Goal: Task Accomplishment & Management: Manage account settings

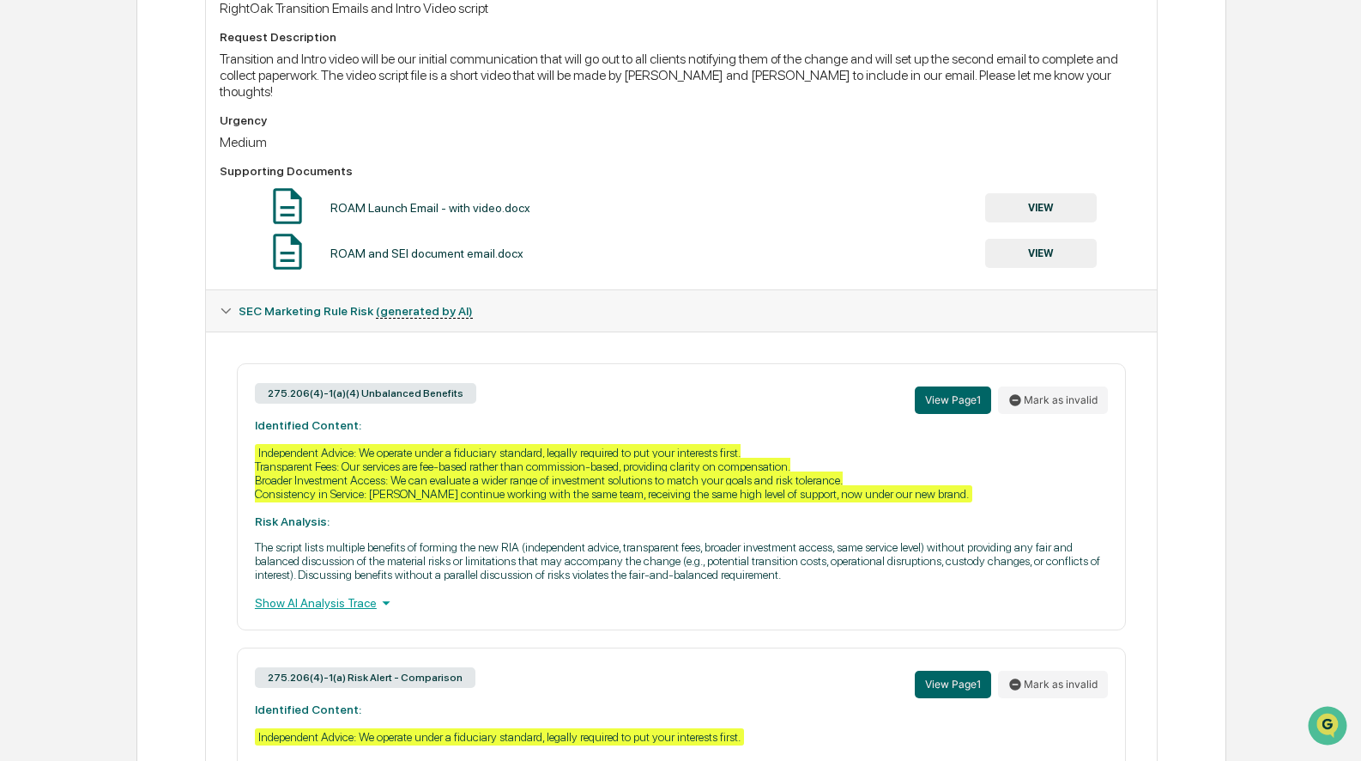
scroll to position [144, 0]
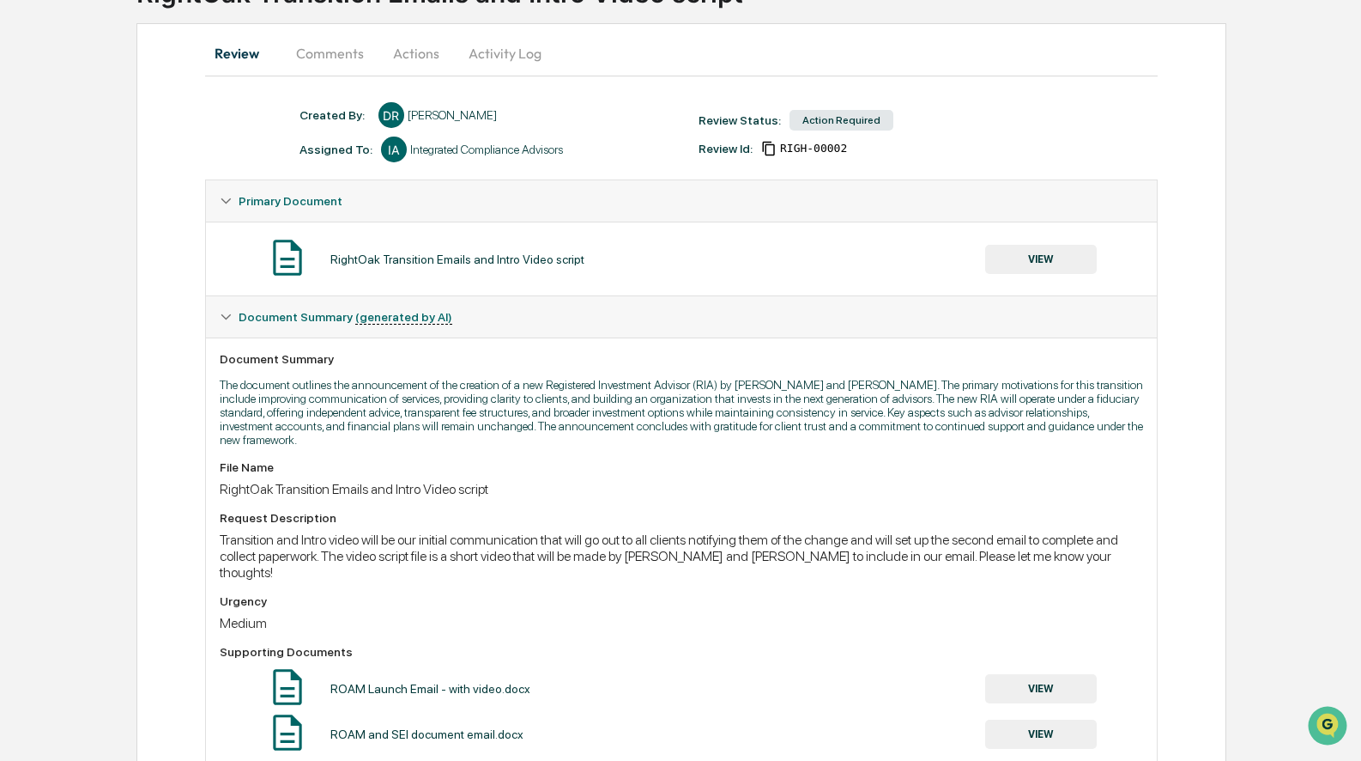
click at [1028, 252] on button "VIEW" at bounding box center [1041, 259] width 112 height 29
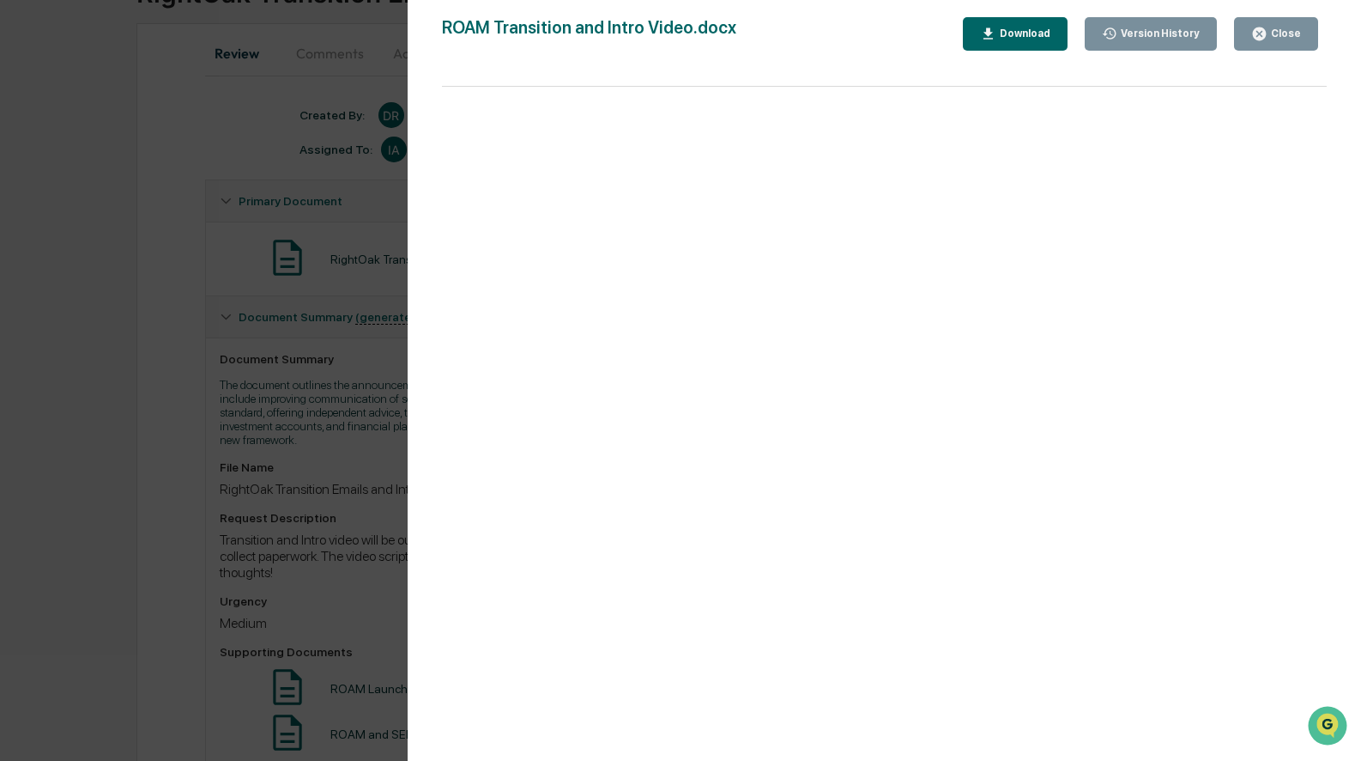
click at [308, 333] on div "Version History [DATE] 03:17 PM [PERSON_NAME] ROAM Transition and Intro Video.d…" at bounding box center [680, 380] width 1361 height 761
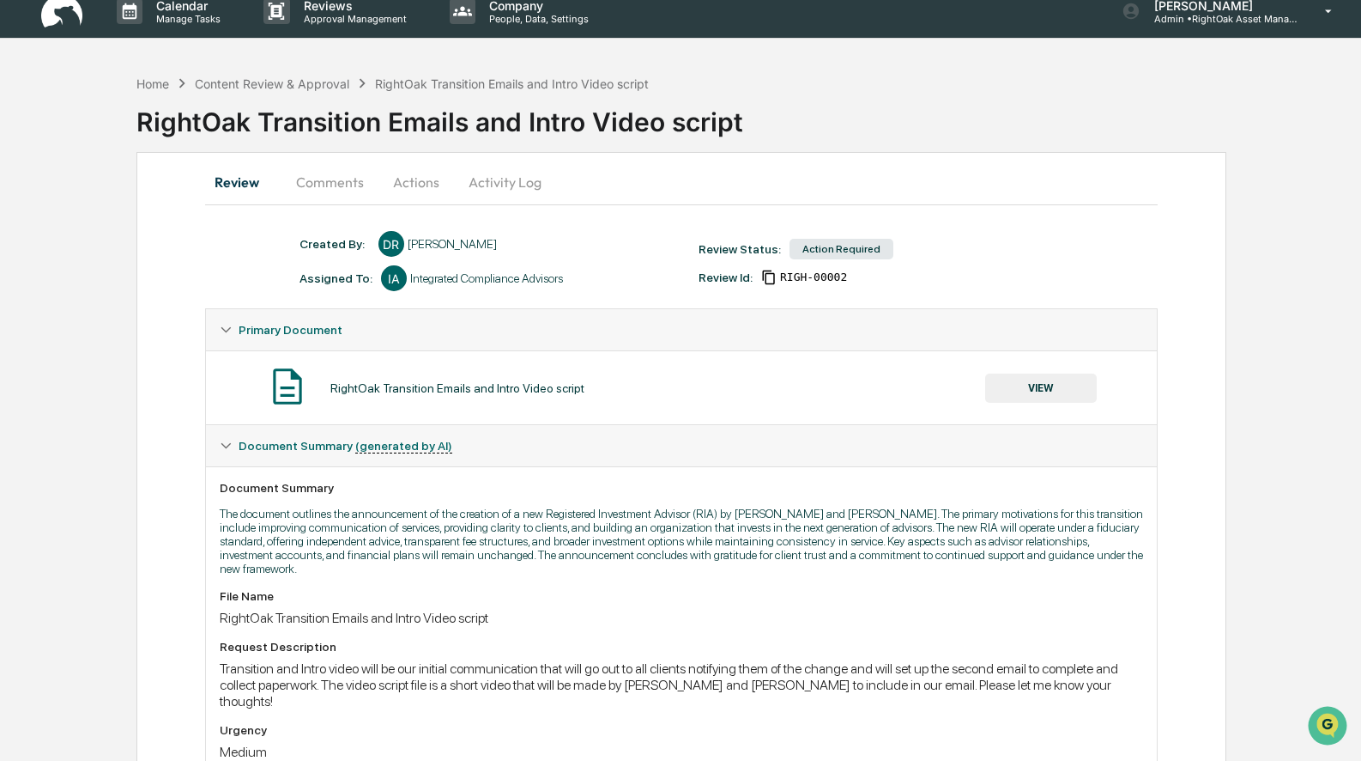
scroll to position [12, 0]
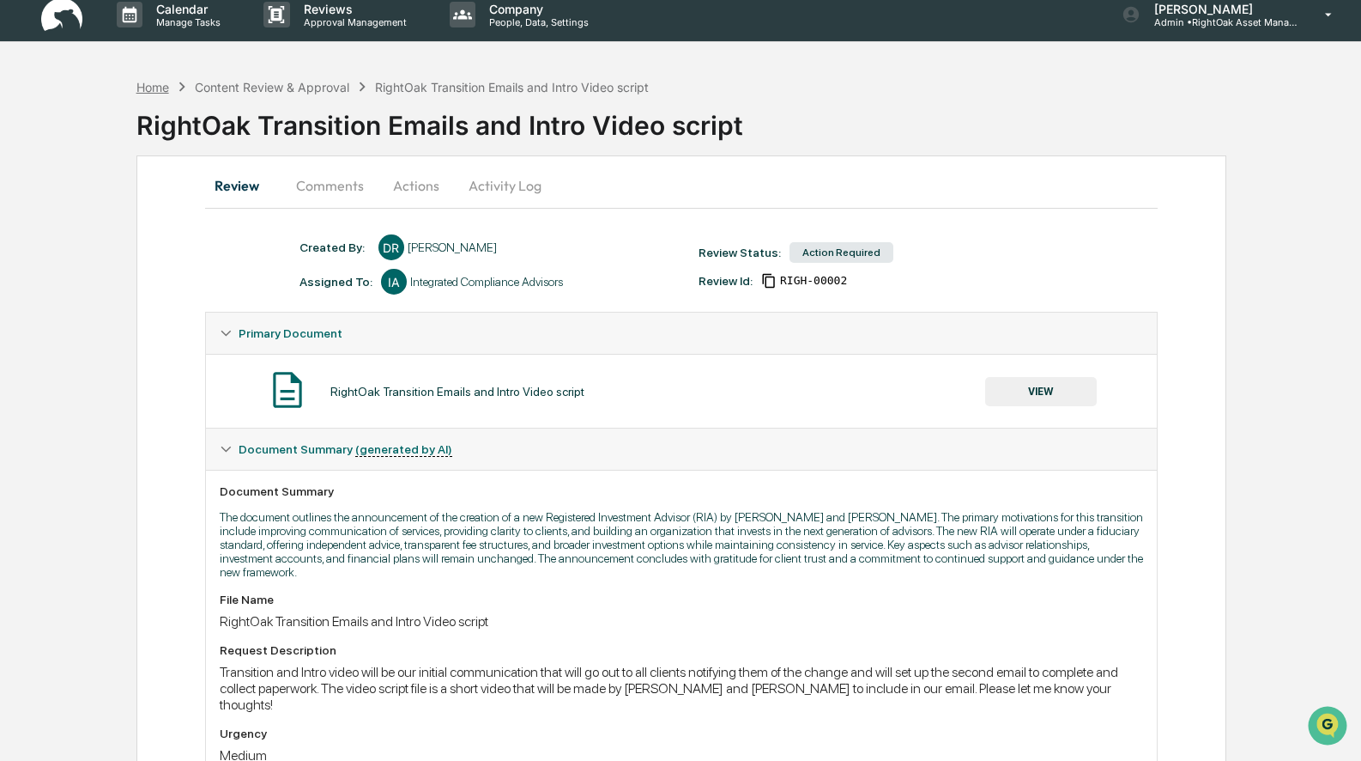
click at [163, 85] on div "Home" at bounding box center [152, 87] width 33 height 15
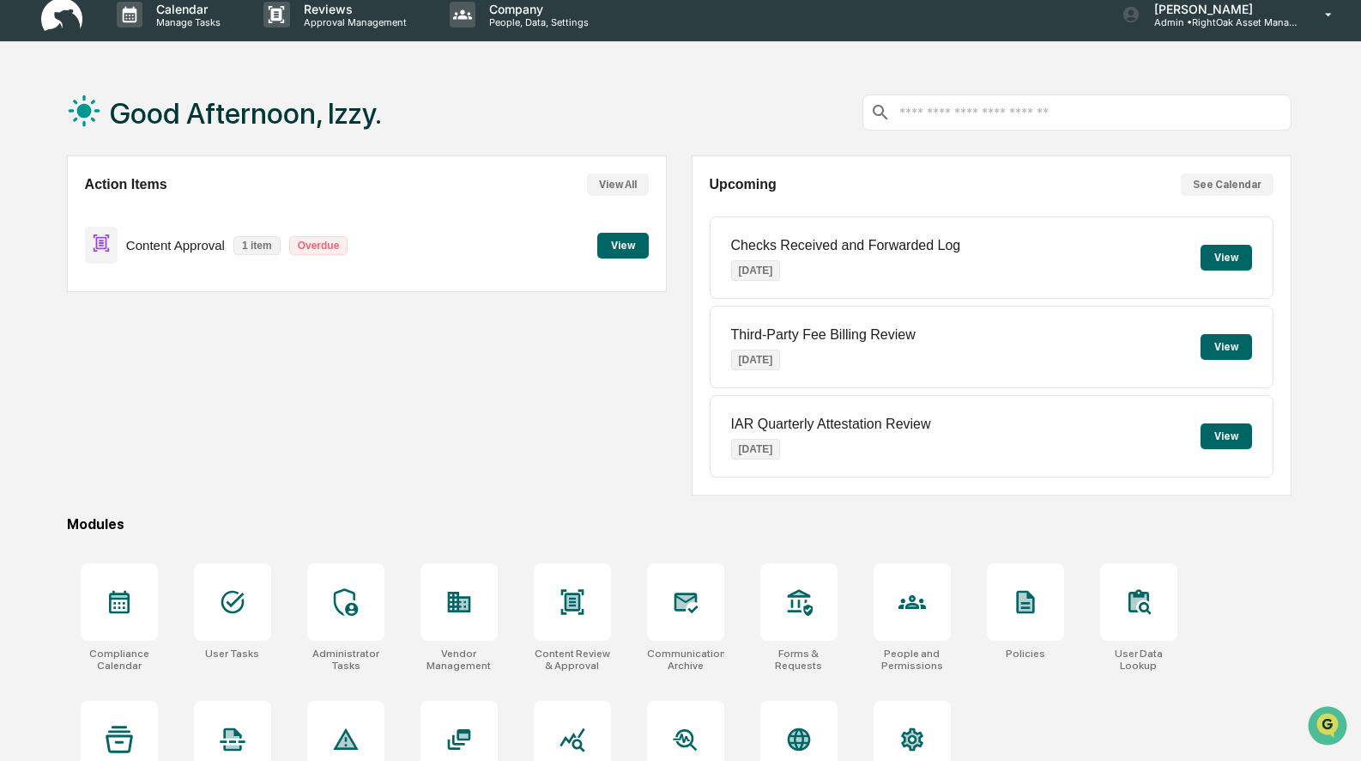
scroll to position [82, 0]
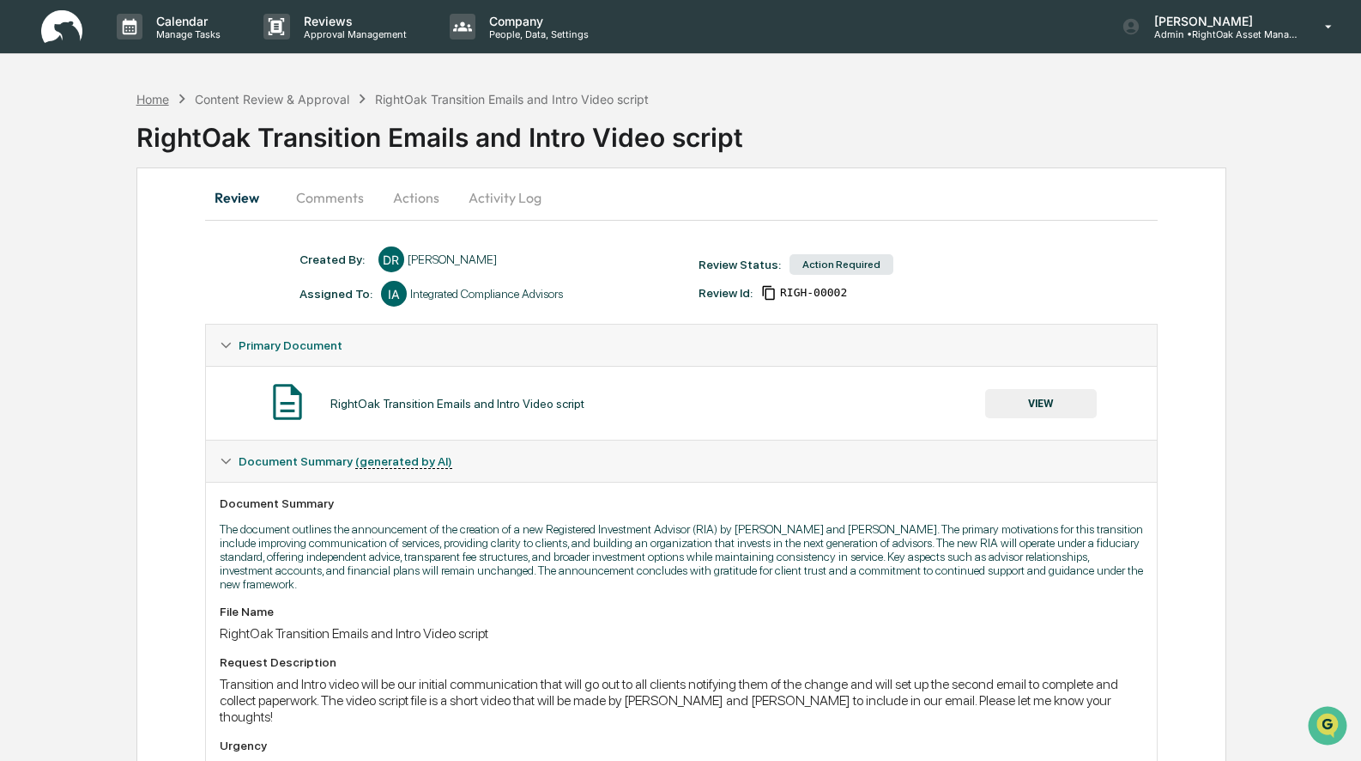
click at [157, 96] on div "Home" at bounding box center [152, 99] width 33 height 15
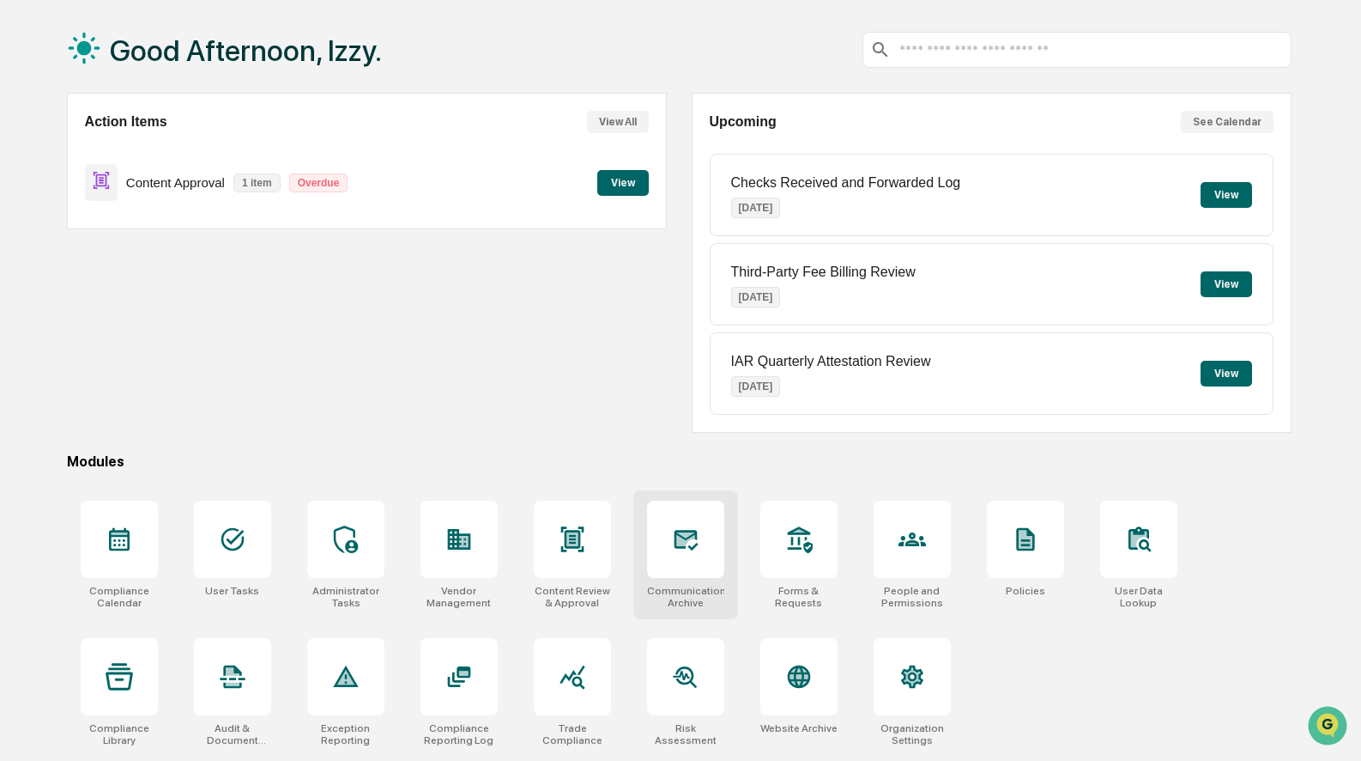
scroll to position [82, 0]
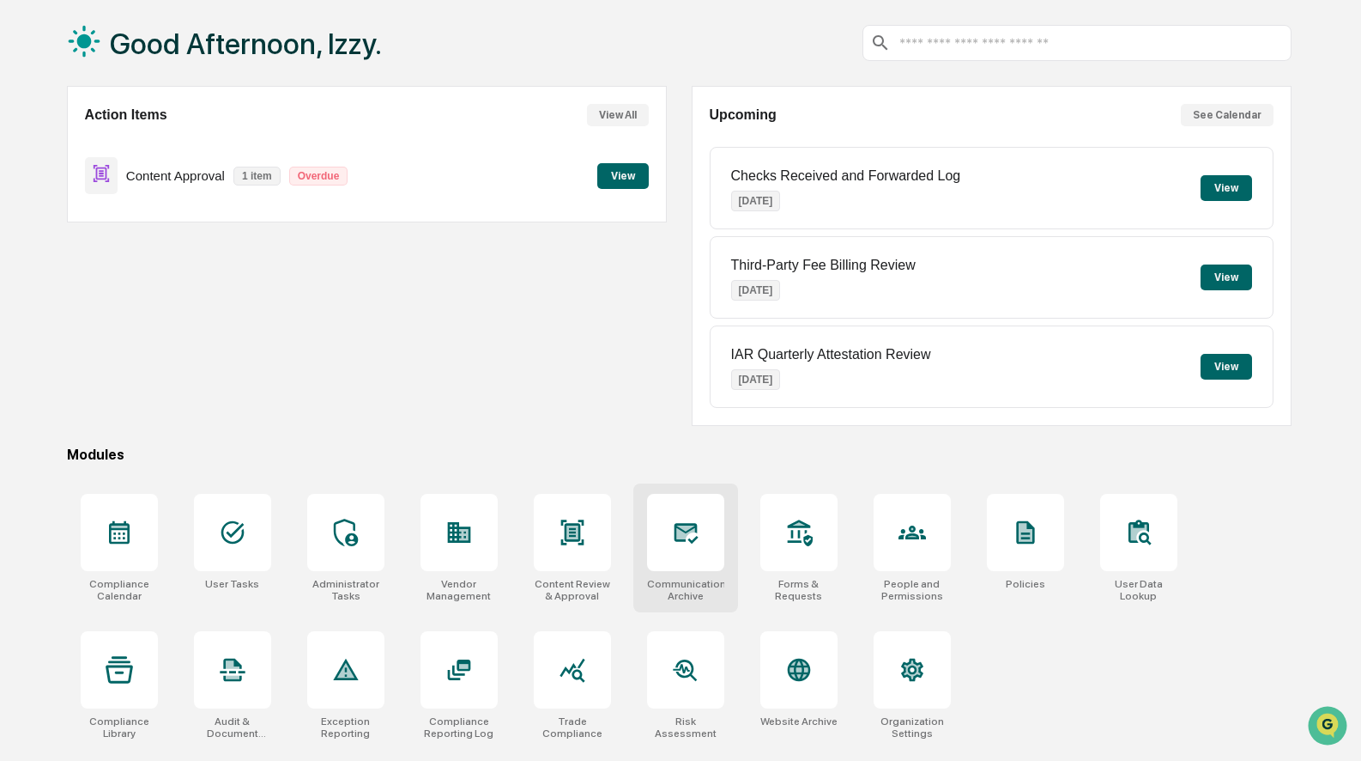
click at [694, 529] on icon at bounding box center [686, 533] width 24 height 21
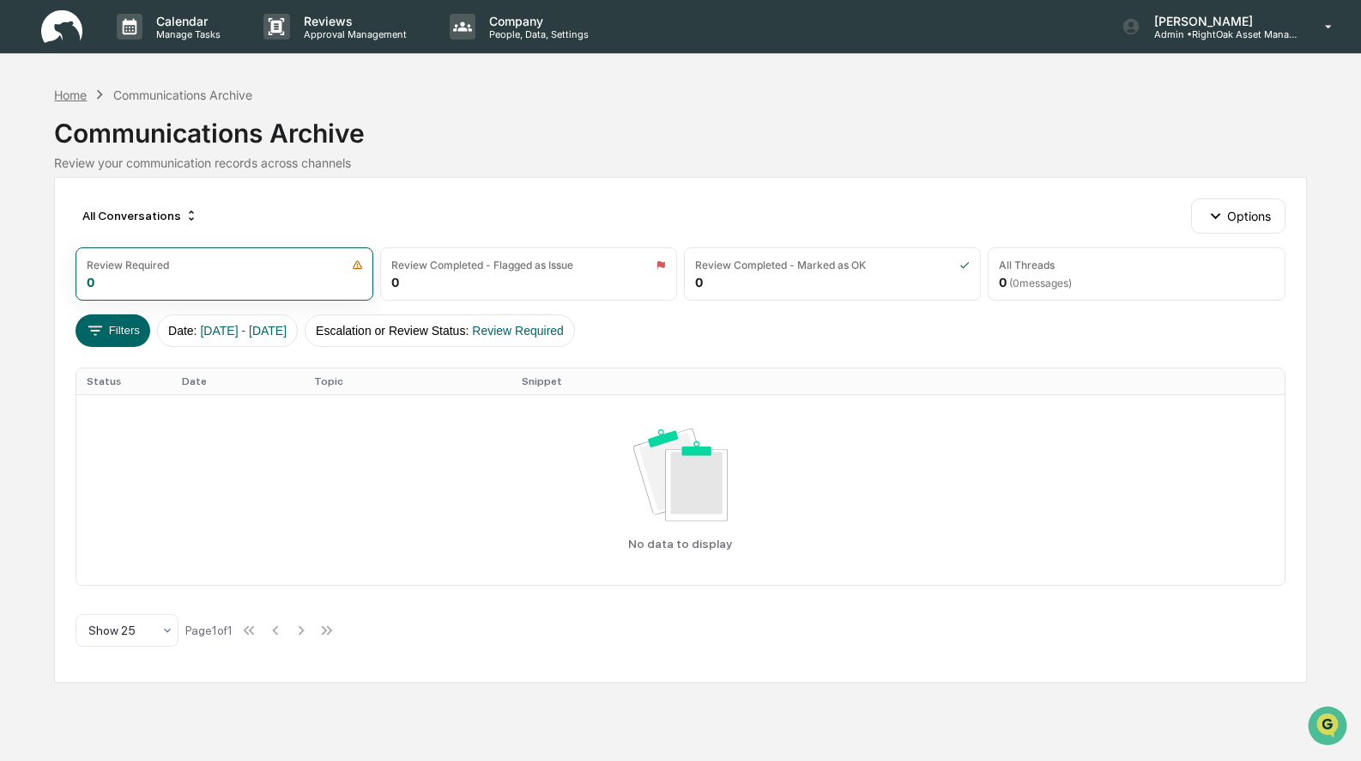
click at [64, 91] on div "Home" at bounding box center [70, 95] width 33 height 15
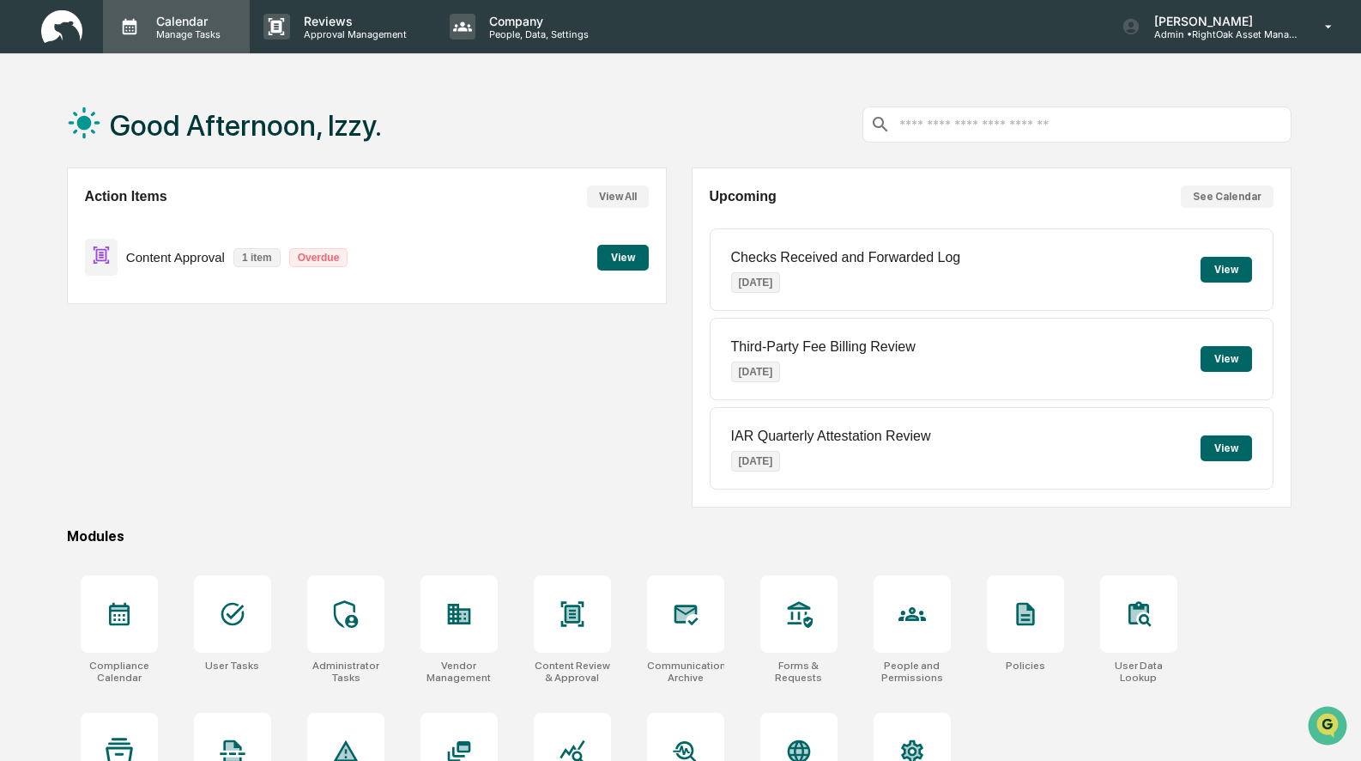
click at [144, 34] on p "Manage Tasks" at bounding box center [185, 34] width 87 height 12
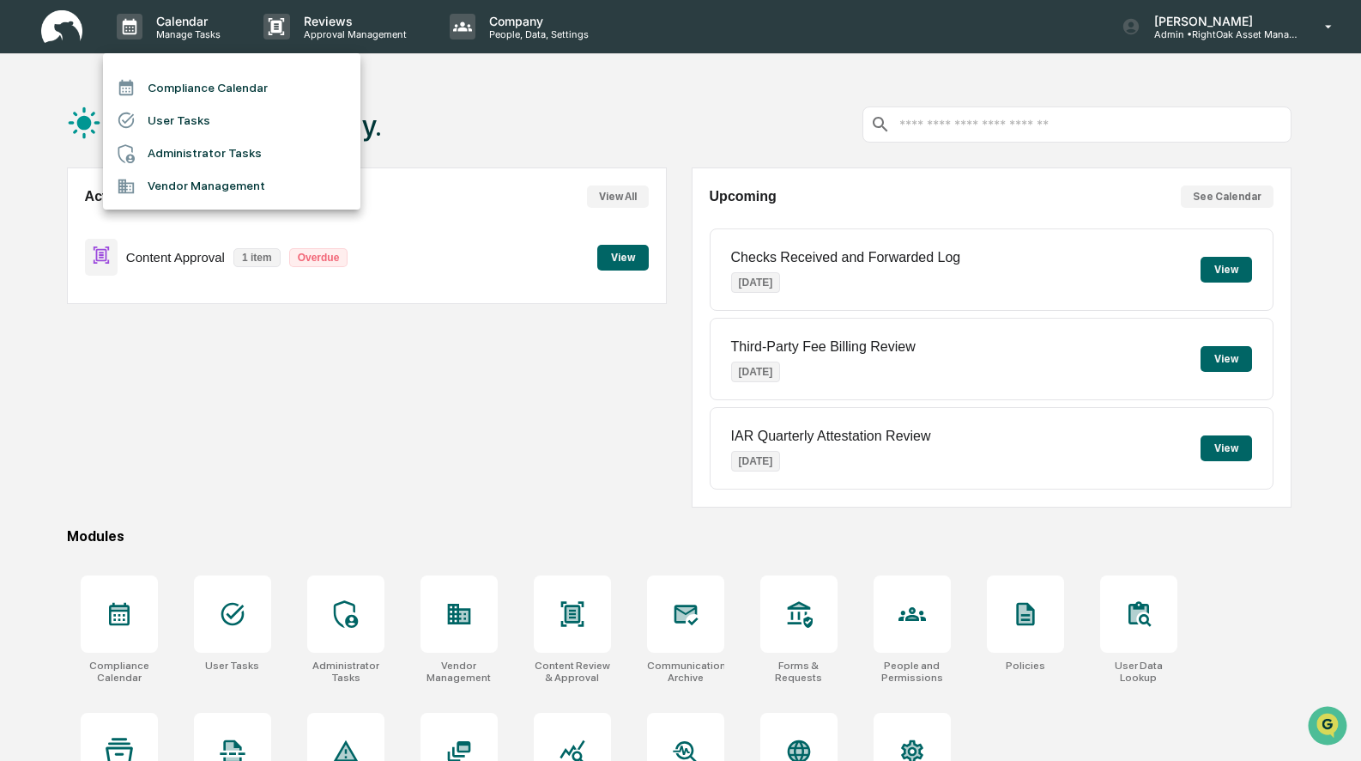
click at [1239, 40] on div at bounding box center [680, 380] width 1361 height 761
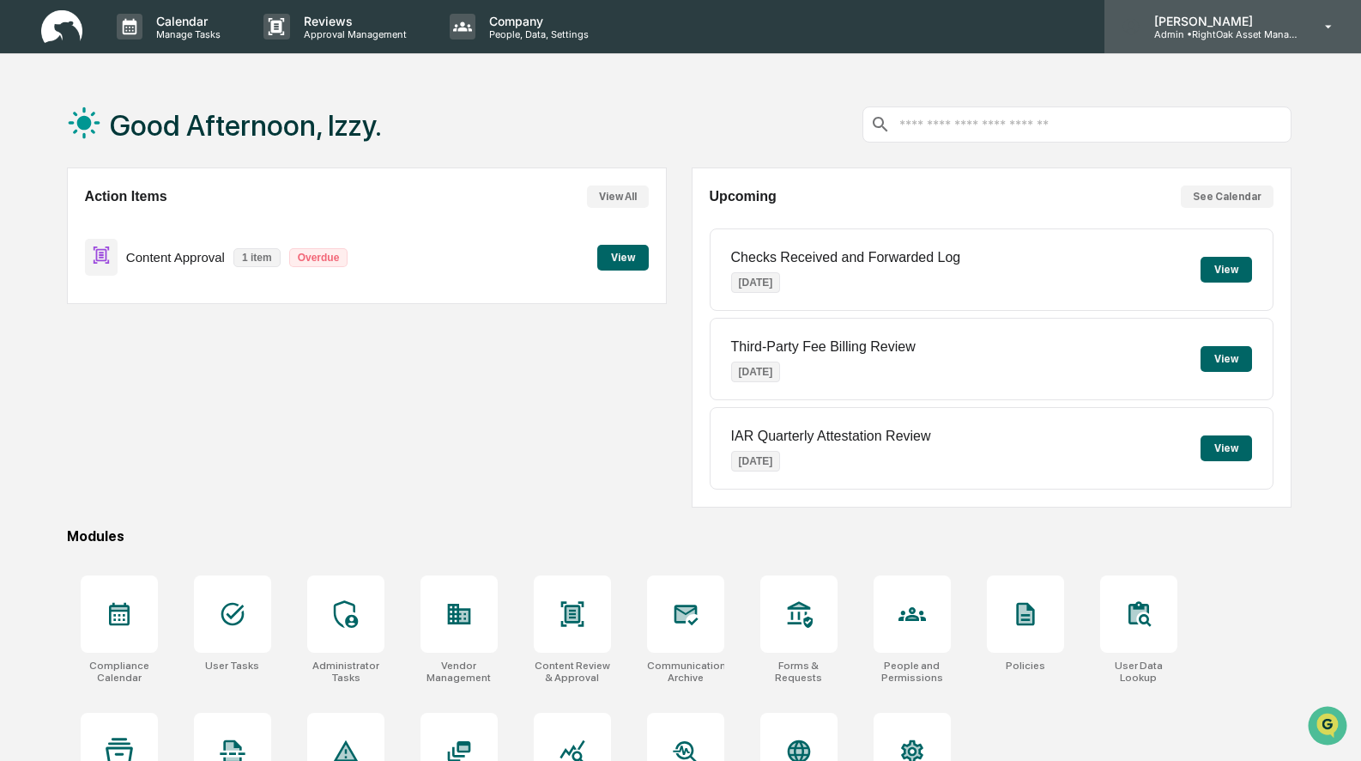
click at [1258, 26] on p "[PERSON_NAME]" at bounding box center [1221, 21] width 160 height 15
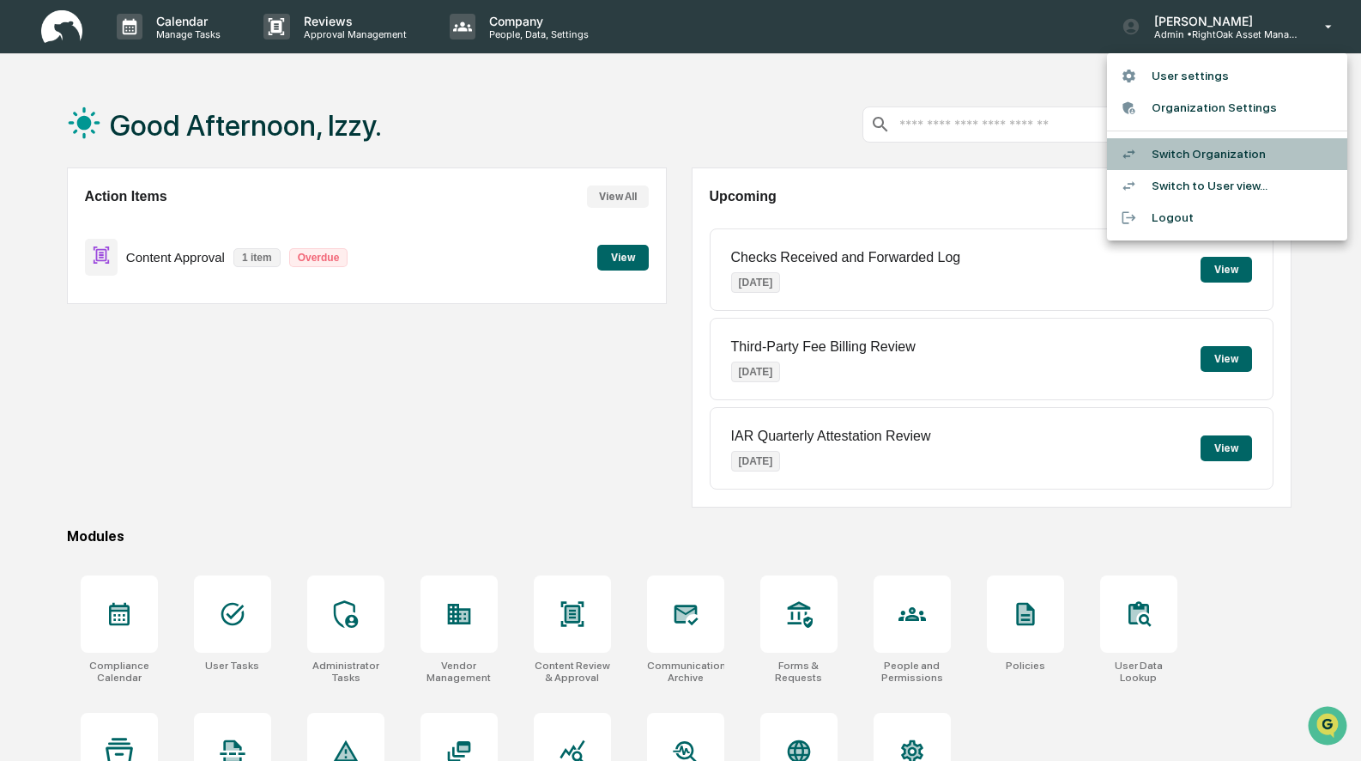
click at [1202, 157] on li "Switch Organization" at bounding box center [1227, 154] width 240 height 32
